Goal: Task Accomplishment & Management: Manage account settings

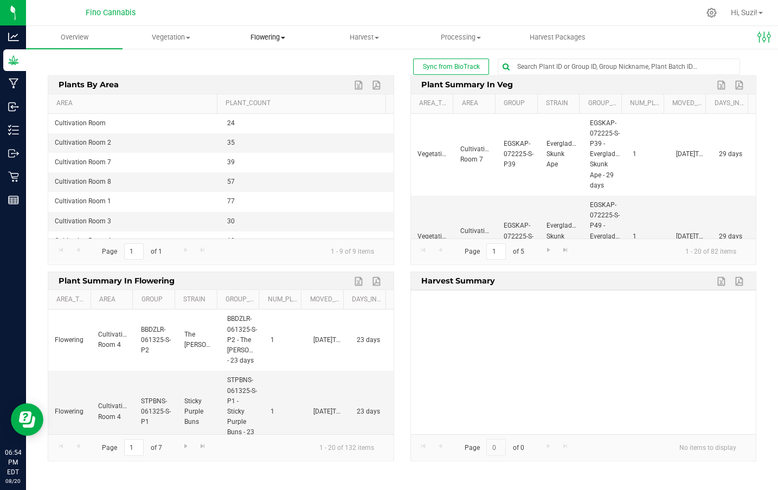
click at [288, 40] on span "Flowering" at bounding box center [267, 38] width 95 height 10
click at [275, 78] on span "Flowering groups" at bounding box center [264, 78] width 90 height 9
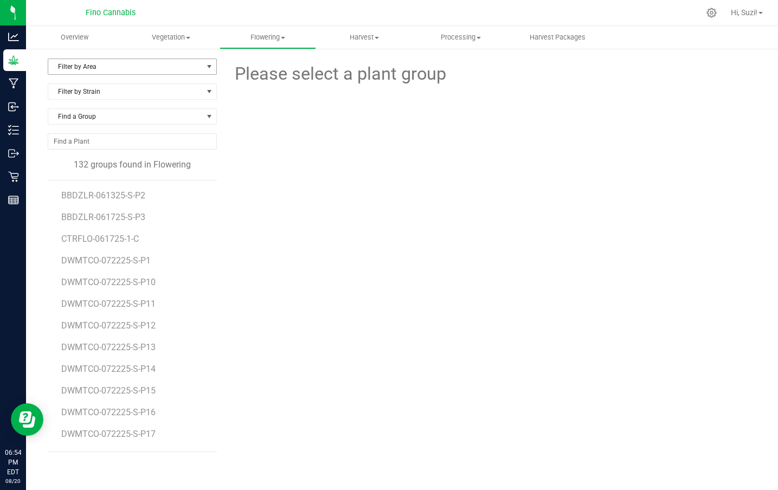
click at [165, 67] on span "Filter by Area" at bounding box center [125, 66] width 154 height 15
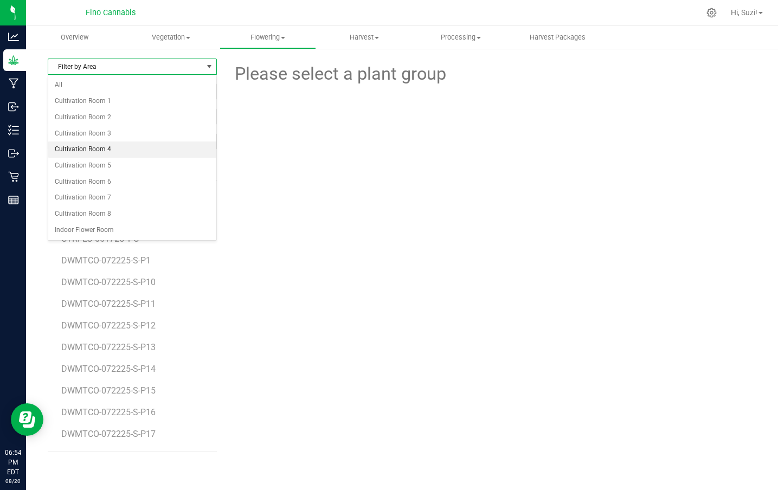
click at [144, 141] on li "Cultivation Room 4" at bounding box center [132, 149] width 168 height 16
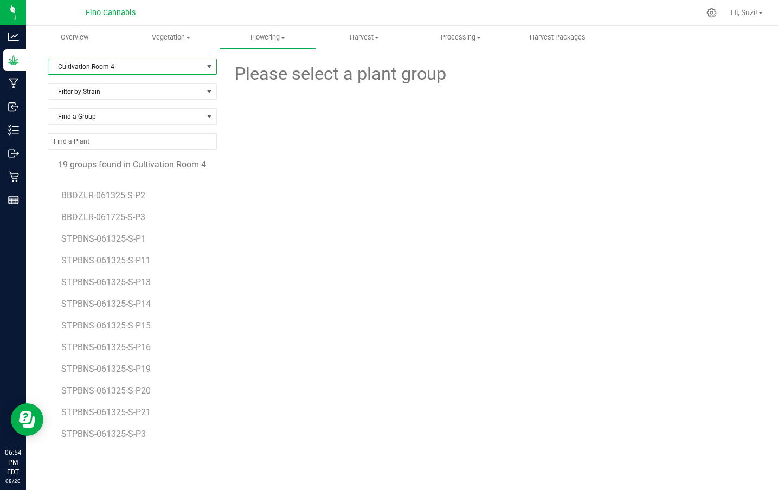
click at [158, 69] on span "Cultivation Room 4" at bounding box center [125, 66] width 154 height 15
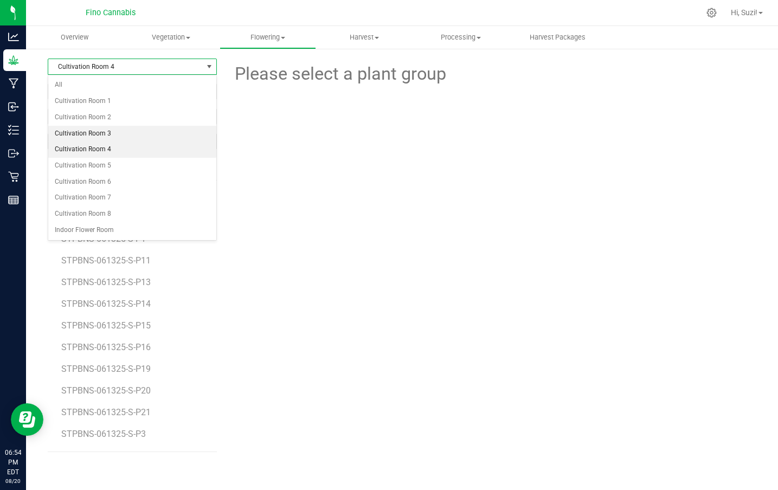
click at [154, 140] on li "Cultivation Room 3" at bounding box center [132, 134] width 168 height 16
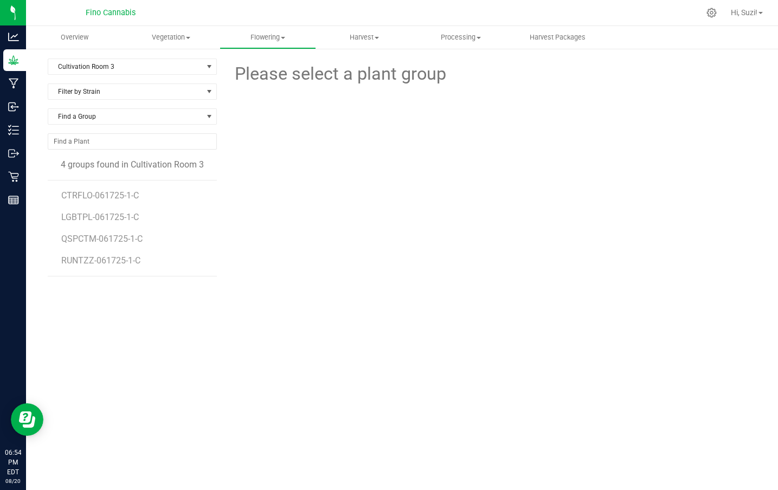
drag, startPoint x: 166, startPoint y: 241, endPoint x: 58, endPoint y: 240, distance: 108.4
click at [58, 240] on div "CTRFLO-061725-1-C LGBTPL-061725-1-C QSPCTM-061725-1-C RUNTZZ-061725-1-C" at bounding box center [132, 228] width 169 height 96
copy span "QSPCTM-061725-1-C"
drag, startPoint x: 157, startPoint y: 262, endPoint x: 53, endPoint y: 262, distance: 104.1
click at [53, 262] on div "CTRFLO-061725-1-C LGBTPL-061725-1-C QSPCTM-061725-1-C RUNTZZ-061725-1-C" at bounding box center [132, 228] width 169 height 96
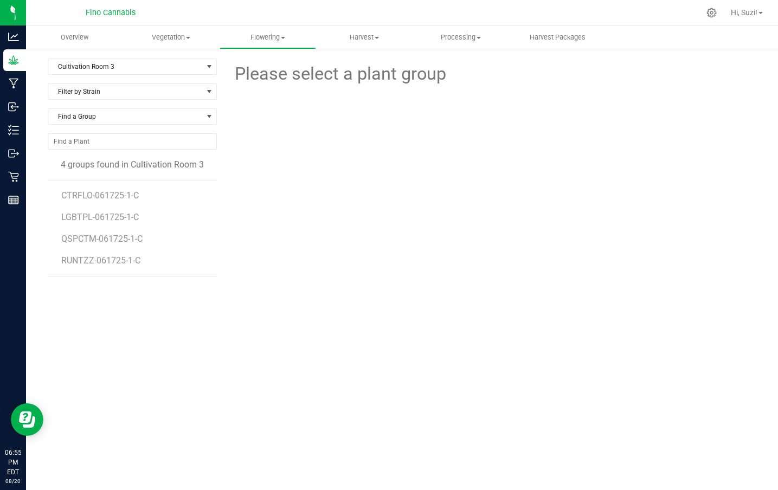
copy span "RUNTZZ-061725-1-C"
drag, startPoint x: 160, startPoint y: 196, endPoint x: 59, endPoint y: 196, distance: 100.8
click at [59, 196] on div "CTRFLO-061725-1-C LGBTPL-061725-1-C QSPCTM-061725-1-C RUNTZZ-061725-1-C" at bounding box center [132, 228] width 169 height 96
copy span "CTRFLO-061725-1-C"
drag, startPoint x: 157, startPoint y: 215, endPoint x: 58, endPoint y: 217, distance: 98.7
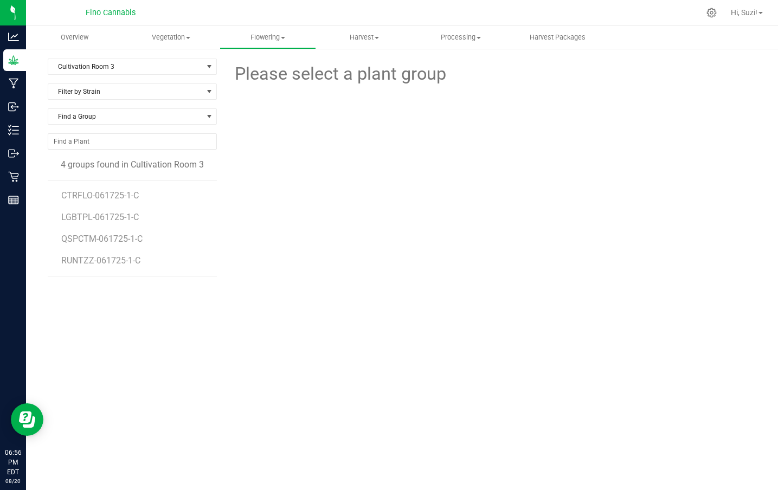
click at [58, 217] on div "CTRFLO-061725-1-C LGBTPL-061725-1-C QSPCTM-061725-1-C RUNTZZ-061725-1-C" at bounding box center [132, 228] width 169 height 96
copy span "LGBTPL-061725-1-C"
click at [183, 68] on span "Cultivation Room 3" at bounding box center [125, 66] width 154 height 15
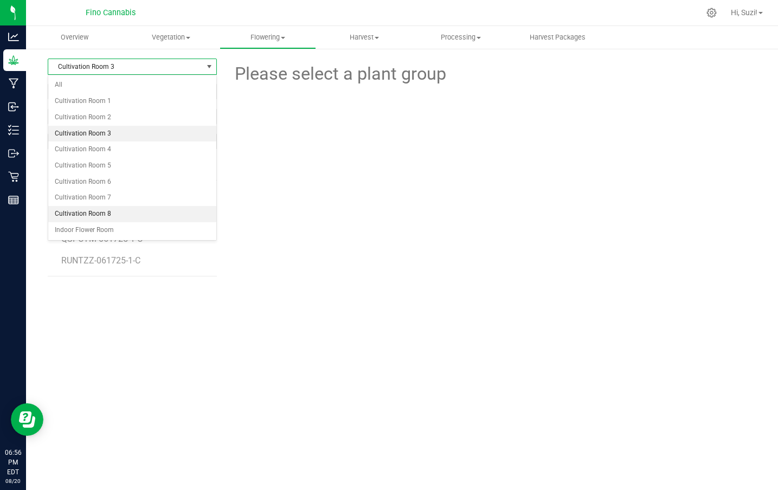
click at [143, 212] on li "Cultivation Room 8" at bounding box center [132, 214] width 168 height 16
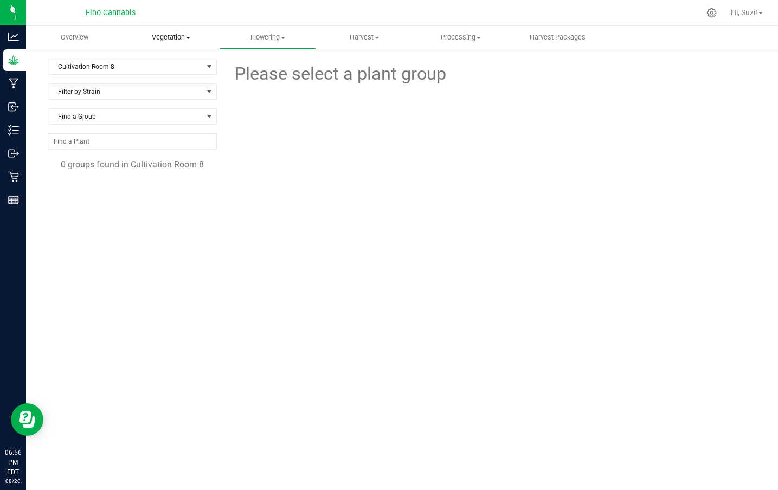
click at [187, 42] on span "Vegetation" at bounding box center [170, 38] width 95 height 10
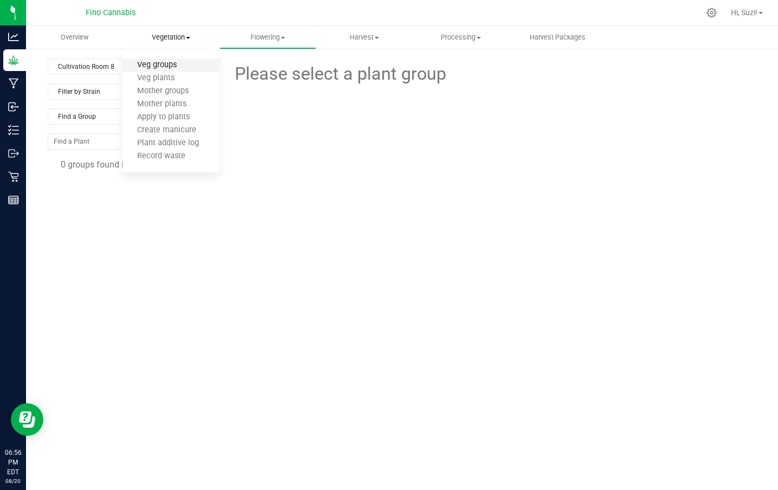
click at [178, 62] on span "Veg groups" at bounding box center [156, 65] width 69 height 9
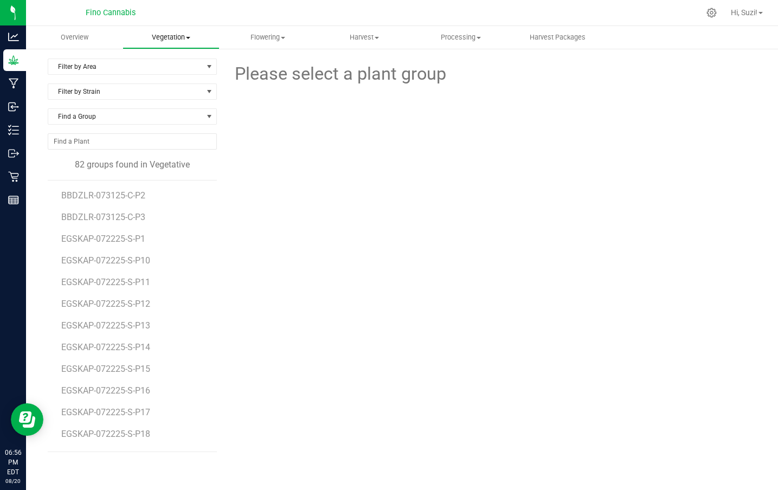
click at [185, 36] on span "Vegetation" at bounding box center [170, 38] width 95 height 10
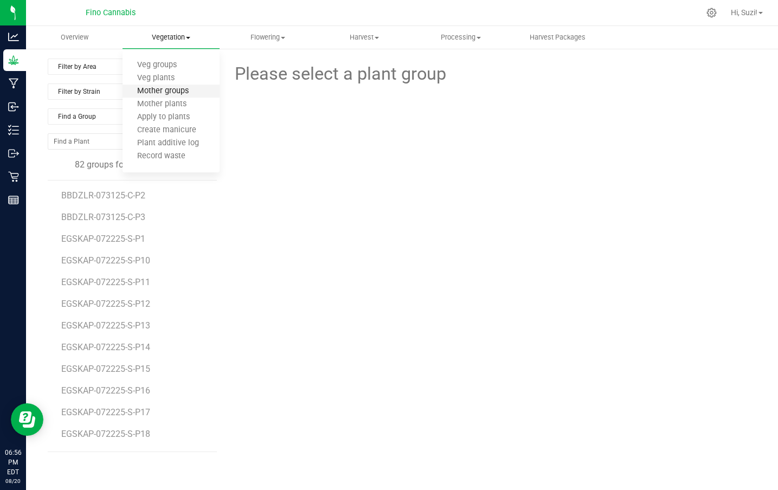
click at [183, 92] on span "Mother groups" at bounding box center [162, 91] width 81 height 9
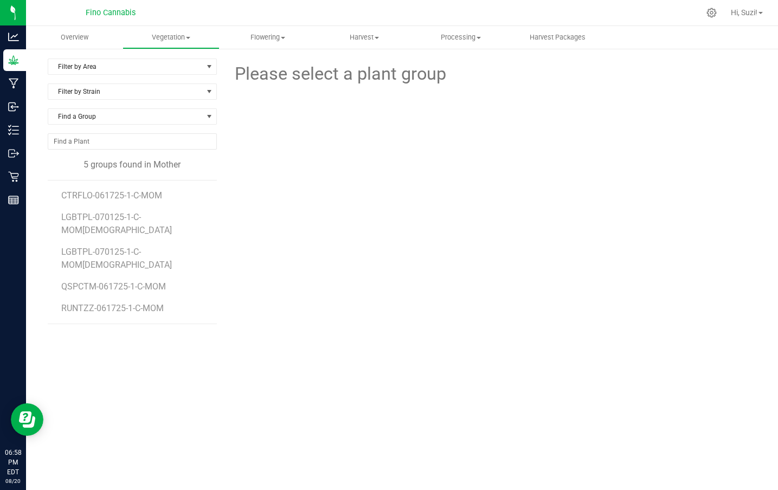
drag, startPoint x: 177, startPoint y: 195, endPoint x: 51, endPoint y: 202, distance: 126.5
click at [51, 202] on div "CTRFLO-061725-1-C-MOM LGBTPL-070125-1-C-MOM1 LGBTPL-070125-1-C-MOM2 QSPCTM-0617…" at bounding box center [132, 252] width 169 height 144
copy span "CTRFLO-061725-1-C-MOM"
drag, startPoint x: 184, startPoint y: 257, endPoint x: 60, endPoint y: 251, distance: 124.2
click at [60, 251] on div "CTRFLO-061725-1-C-MOM LGBTPL-070125-1-C-MOM1 LGBTPL-070125-1-C-MOM2 QSPCTM-0617…" at bounding box center [132, 252] width 169 height 144
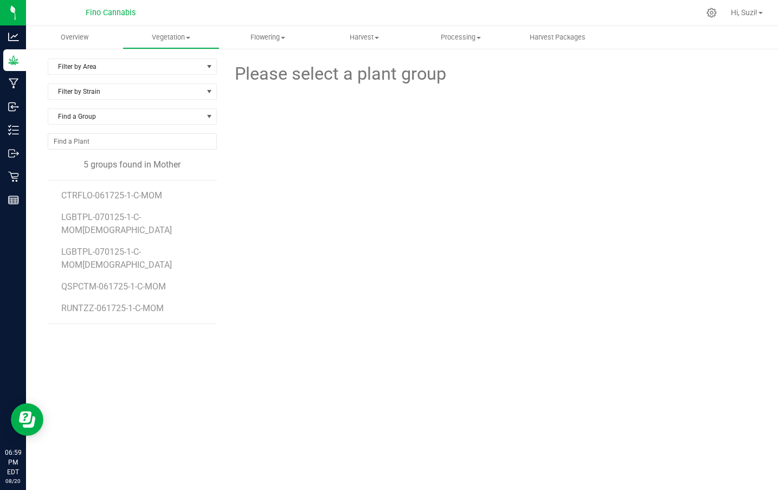
copy span "QSPCTM-061725-1-C-MOM"
drag, startPoint x: 173, startPoint y: 285, endPoint x: 53, endPoint y: 279, distance: 119.9
click at [53, 279] on div "CTRFLO-061725-1-C-MOM LGBTPL-070125-1-C-MOM1 LGBTPL-070125-1-C-MOM2 QSPCTM-0617…" at bounding box center [132, 252] width 169 height 144
copy span "RUNTZZ-061725-1-C-MOM"
click at [223, 207] on div "Filter by Area Filter by Area All Cultivation Room 1 Cultivation Room 2 Filter …" at bounding box center [136, 221] width 177 height 325
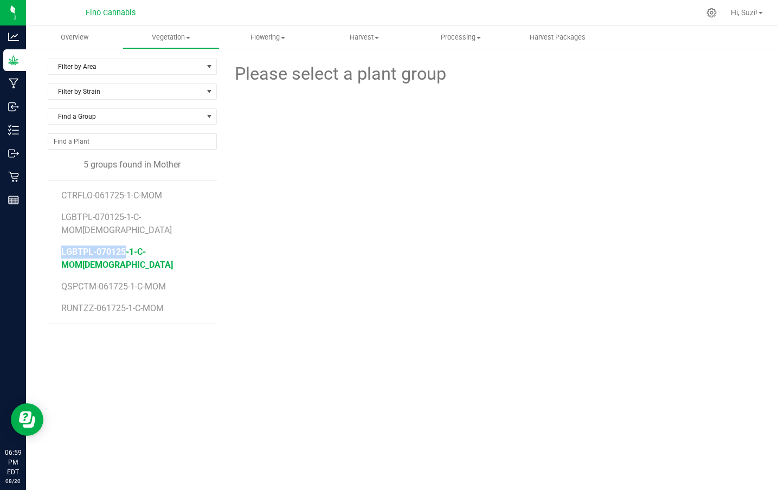
drag, startPoint x: 179, startPoint y: 215, endPoint x: 84, endPoint y: 235, distance: 97.5
click at [84, 235] on ul "CTRFLO-061725-1-C-MOM LGBTPL-070125-1-C-MOM1 LGBTPL-070125-1-C-MOM2 QSPCTM-0617…" at bounding box center [139, 251] width 156 height 143
click at [251, 293] on div "Please select a plant group" at bounding box center [490, 221] width 531 height 325
drag, startPoint x: 178, startPoint y: 238, endPoint x: 50, endPoint y: 218, distance: 129.5
click at [50, 218] on div "CTRFLO-061725-1-C-MOM LGBTPL-070125-1-C-MOM1 LGBTPL-070125-1-C-MOM2 QSPCTM-0617…" at bounding box center [132, 252] width 169 height 144
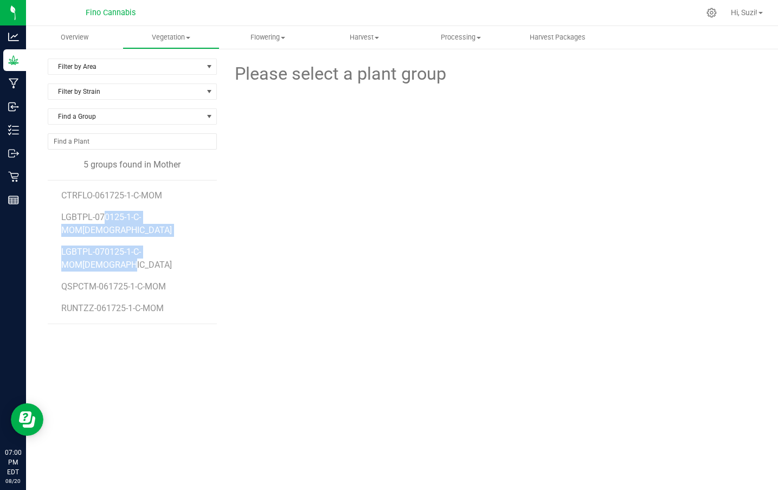
copy ul "LGBTPL-070125-1-C-MOM1 LGBTPL-070125-1-C-MOM2"
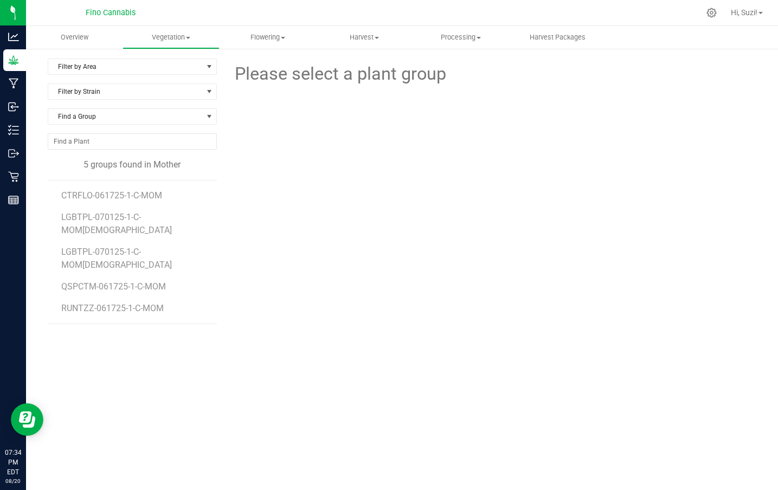
click at [321, 159] on div at bounding box center [490, 131] width 547 height 88
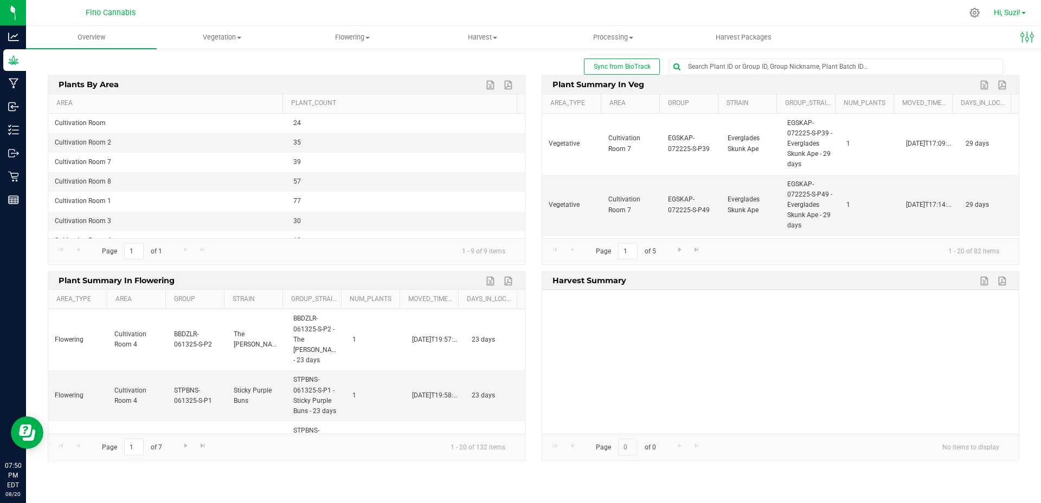
click at [1006, 15] on span "Hi, Suzi!" at bounding box center [1006, 12] width 27 height 9
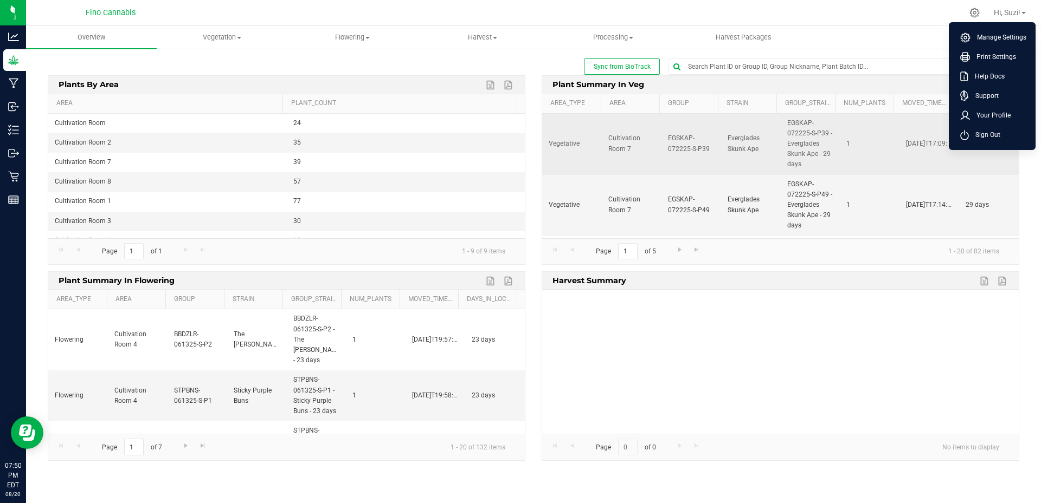
click at [985, 134] on span "Sign Out" at bounding box center [983, 135] width 31 height 11
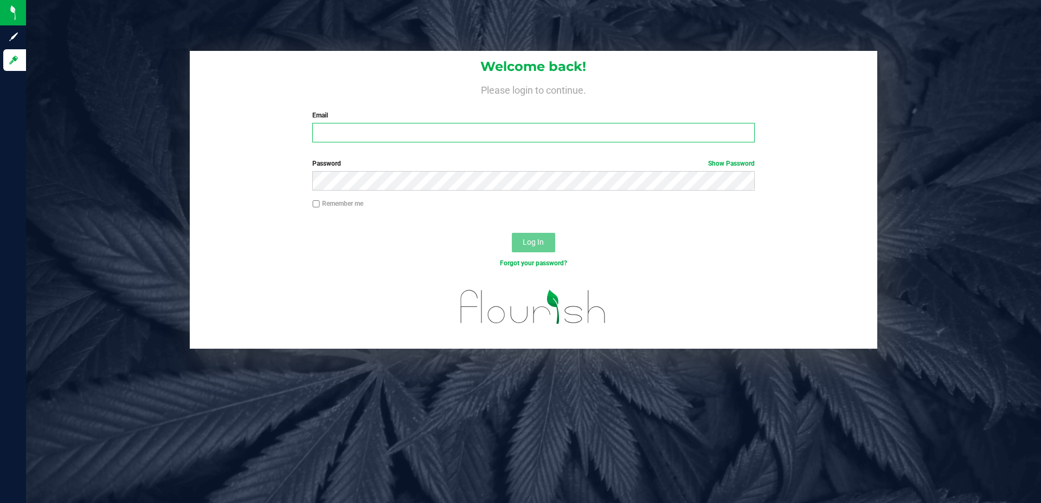
click at [414, 135] on input "Email" at bounding box center [533, 133] width 442 height 20
type input "[PERSON_NAME][EMAIL_ADDRESS][PERSON_NAME][DOMAIN_NAME]"
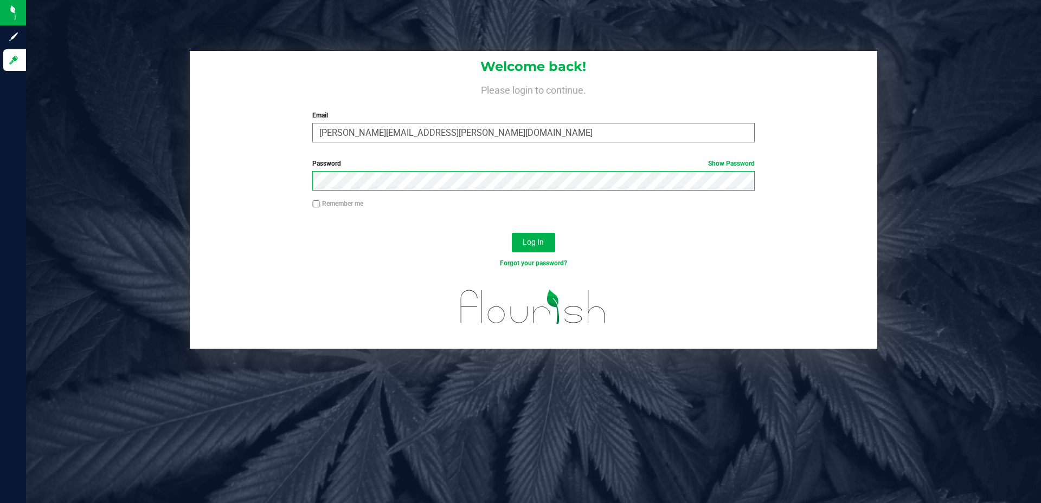
click at [512, 233] on button "Log In" at bounding box center [533, 243] width 43 height 20
